Goal: Check status: Check status

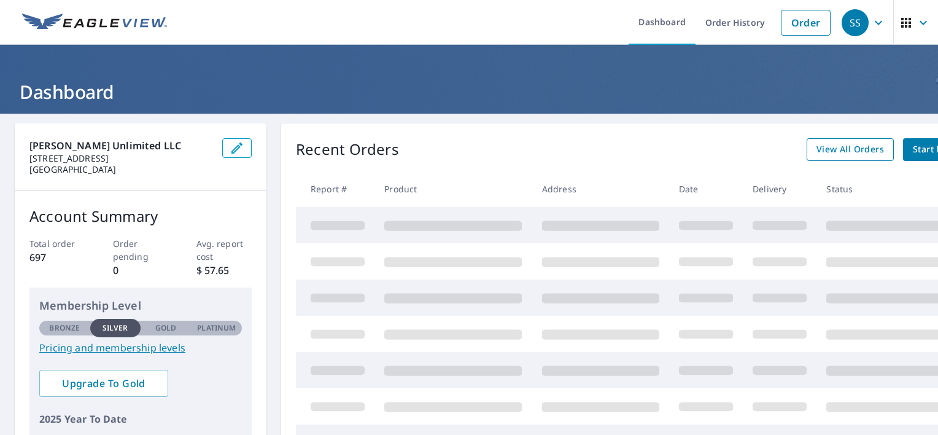
click at [832, 148] on span "View All Orders" at bounding box center [850, 149] width 68 height 15
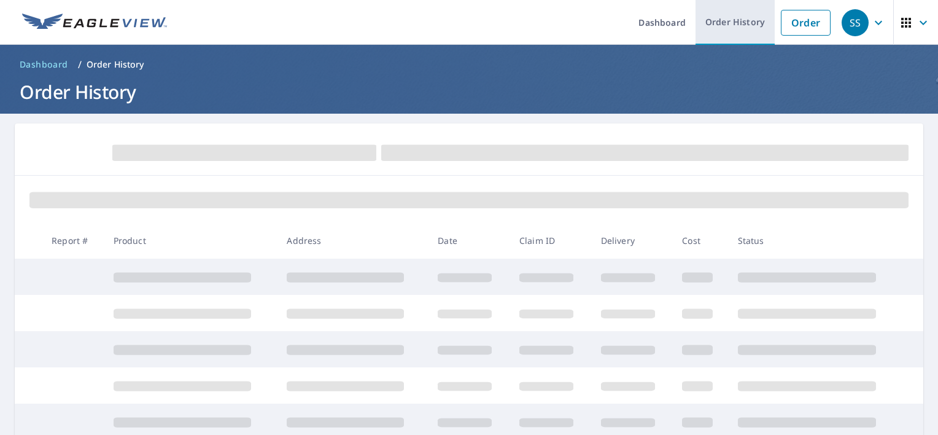
click at [713, 23] on link "Order History" at bounding box center [734, 22] width 79 height 45
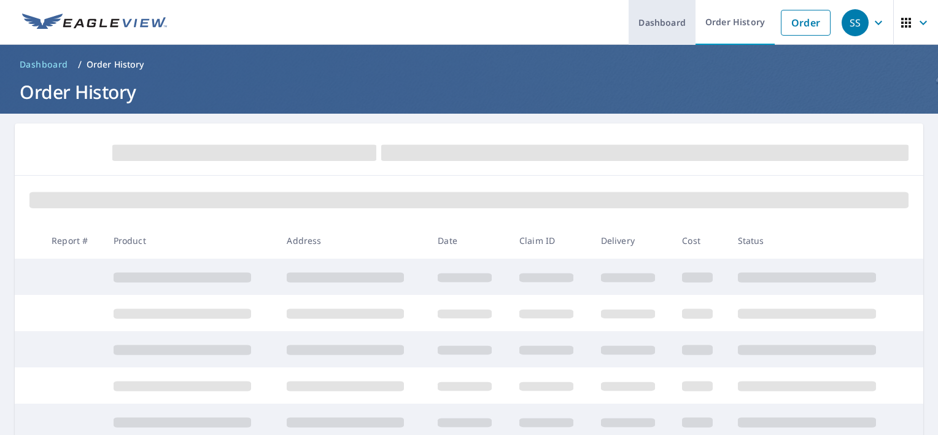
click at [668, 22] on link "Dashboard" at bounding box center [662, 22] width 67 height 45
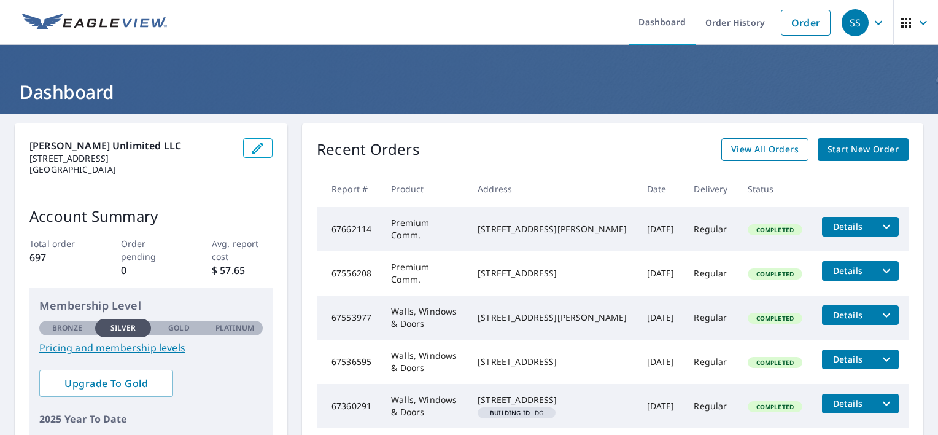
click at [837, 150] on span "Start New Order" at bounding box center [862, 149] width 71 height 15
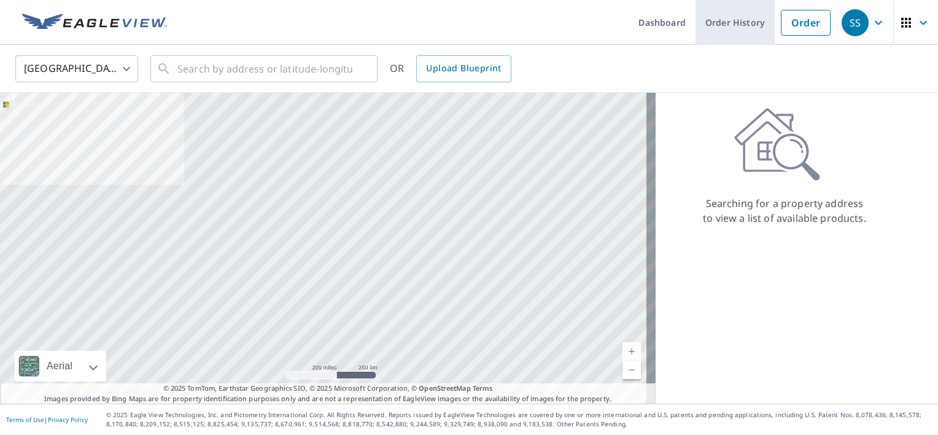
click at [737, 33] on link "Order History" at bounding box center [734, 22] width 79 height 45
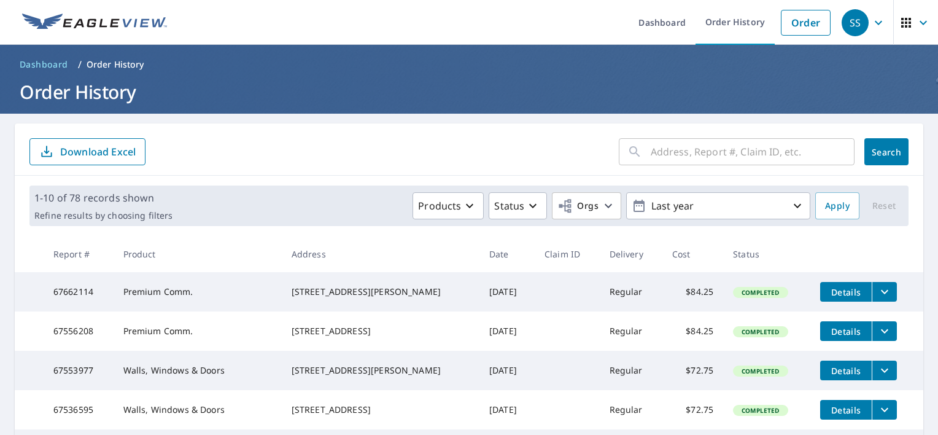
click at [704, 153] on input "text" at bounding box center [753, 151] width 204 height 34
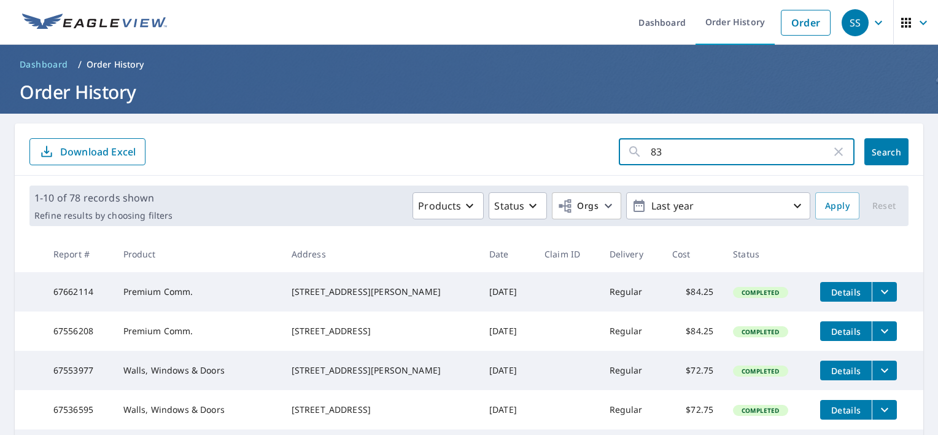
type input "833"
click button "Search" at bounding box center [886, 151] width 44 height 27
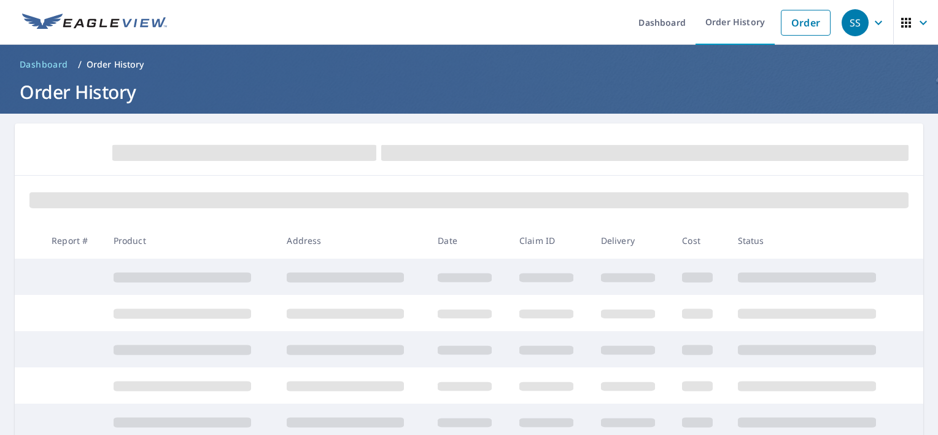
scroll to position [34, 0]
